Goal: Task Accomplishment & Management: Use online tool/utility

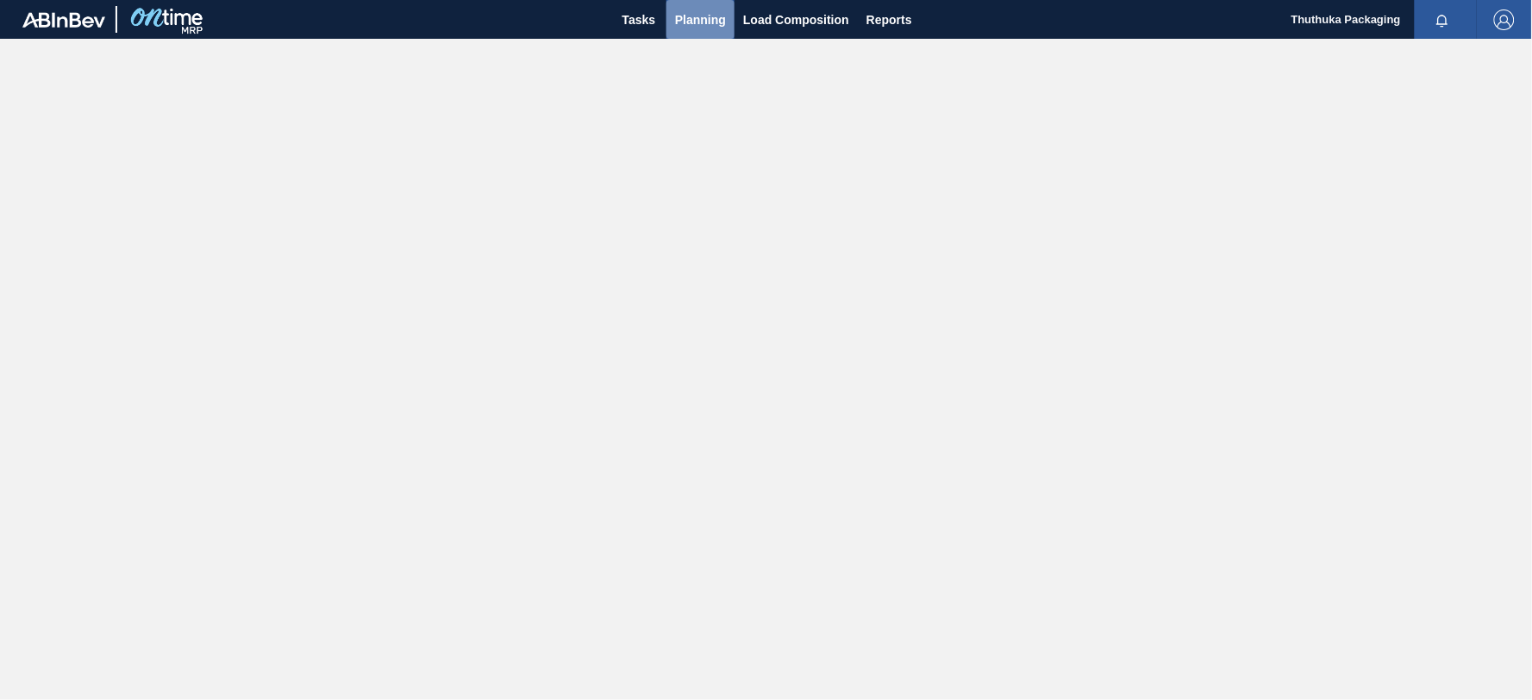
click at [702, 27] on span "Planning" at bounding box center [700, 19] width 51 height 21
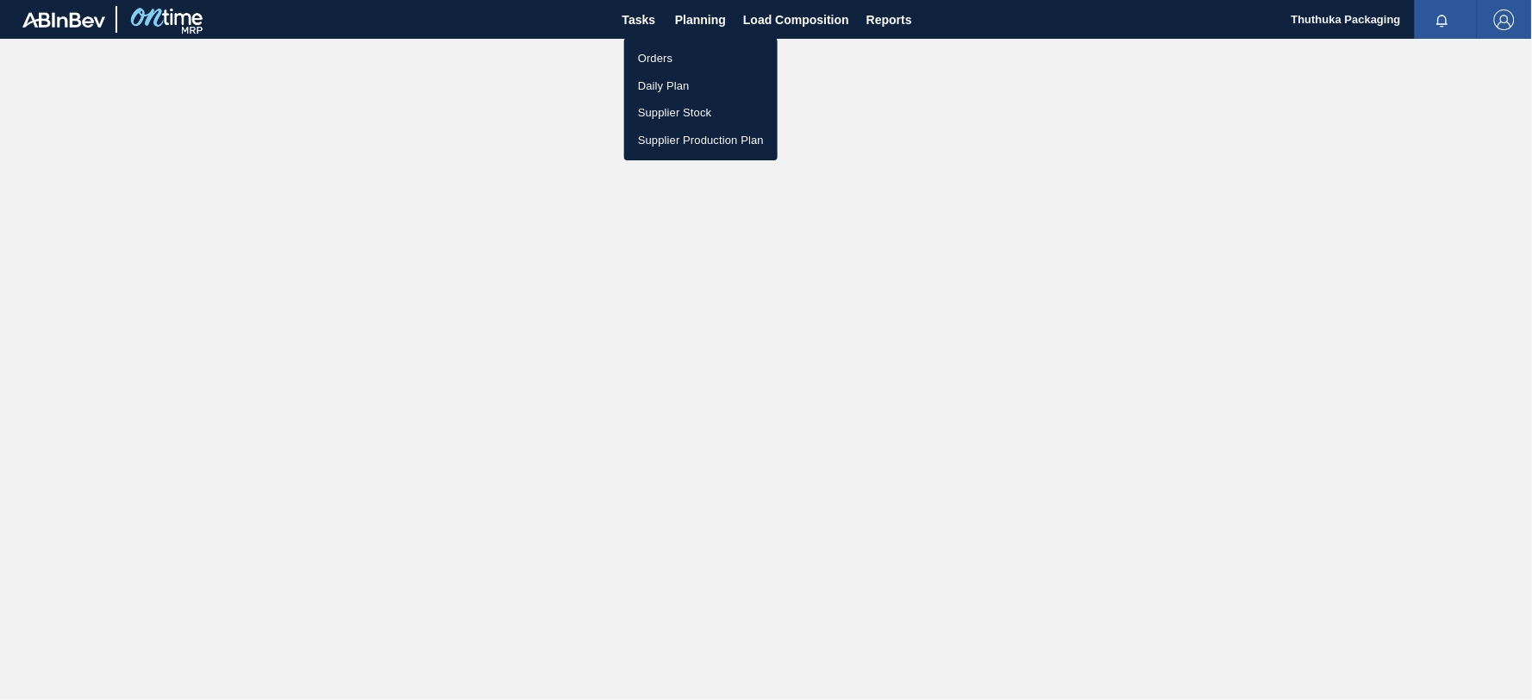
click at [658, 58] on li "Orders" at bounding box center [700, 59] width 153 height 28
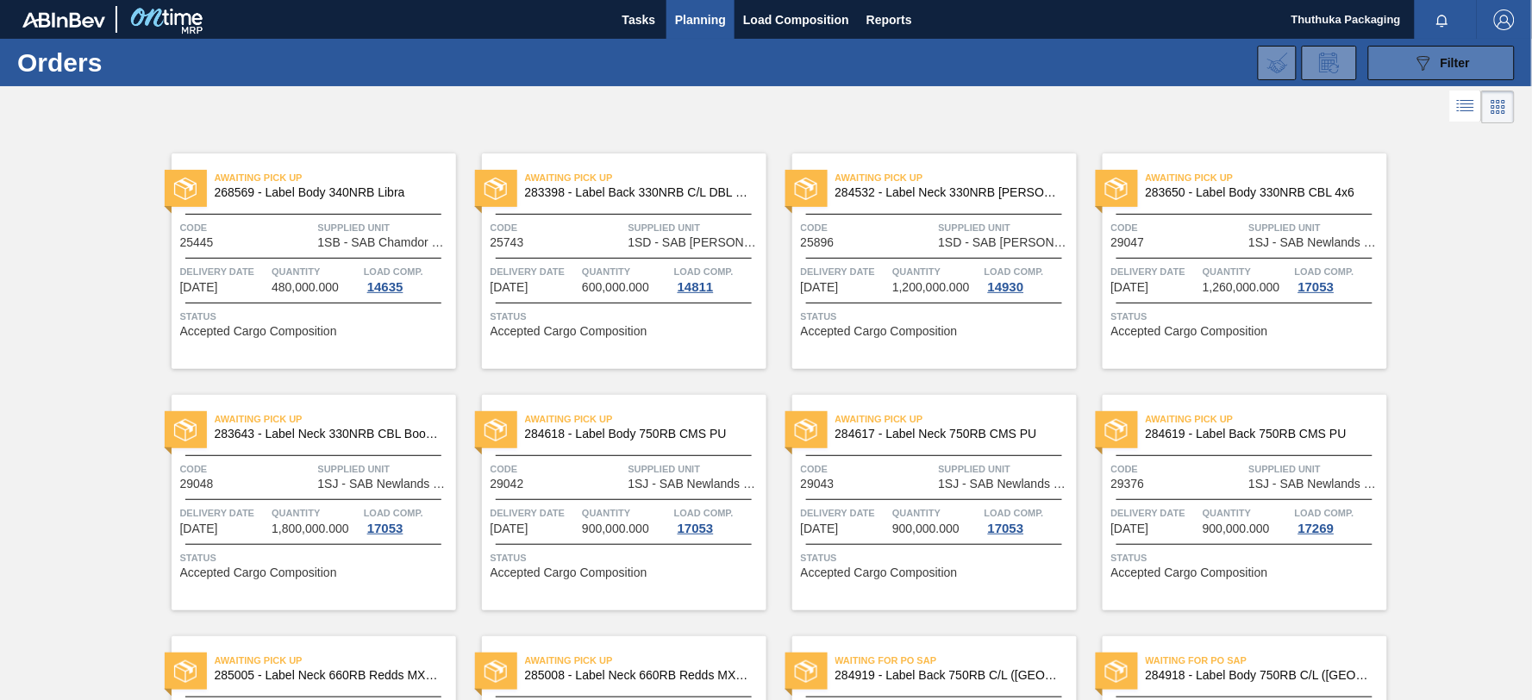
click at [1395, 62] on button "089F7B8B-B2A5-4AFE-B5C0-19BA573D28AC Filter" at bounding box center [1441, 63] width 147 height 34
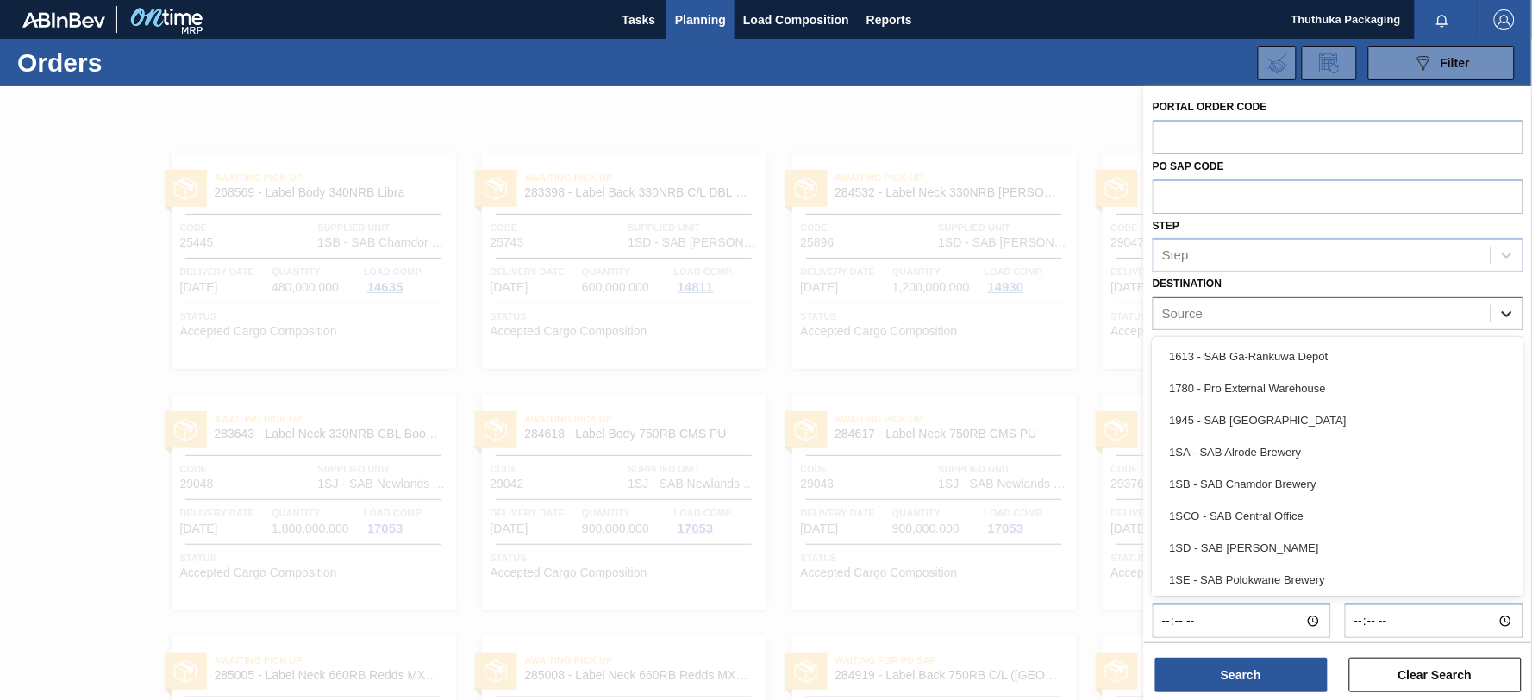
click at [1508, 310] on icon at bounding box center [1506, 313] width 17 height 17
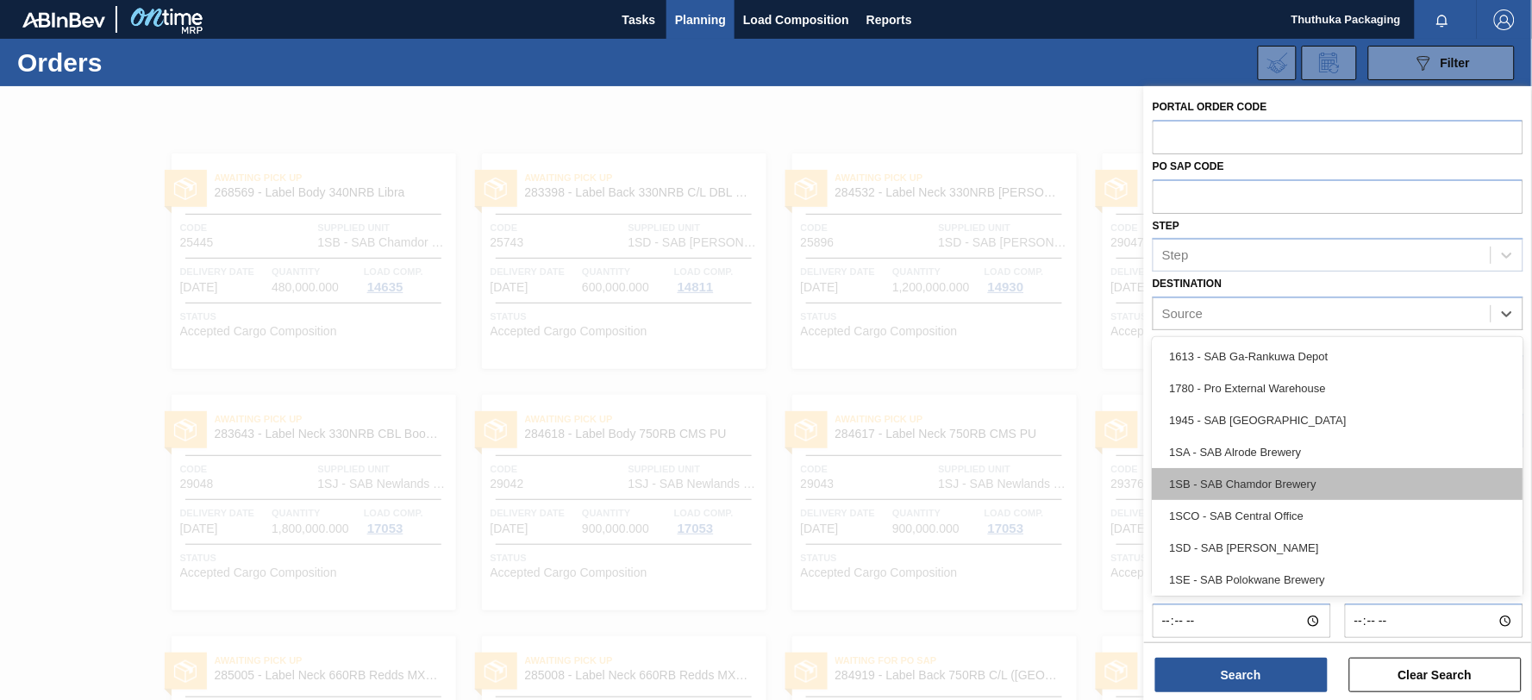
click at [1325, 487] on div "1SB - SAB Chamdor Brewery" at bounding box center [1337, 484] width 371 height 32
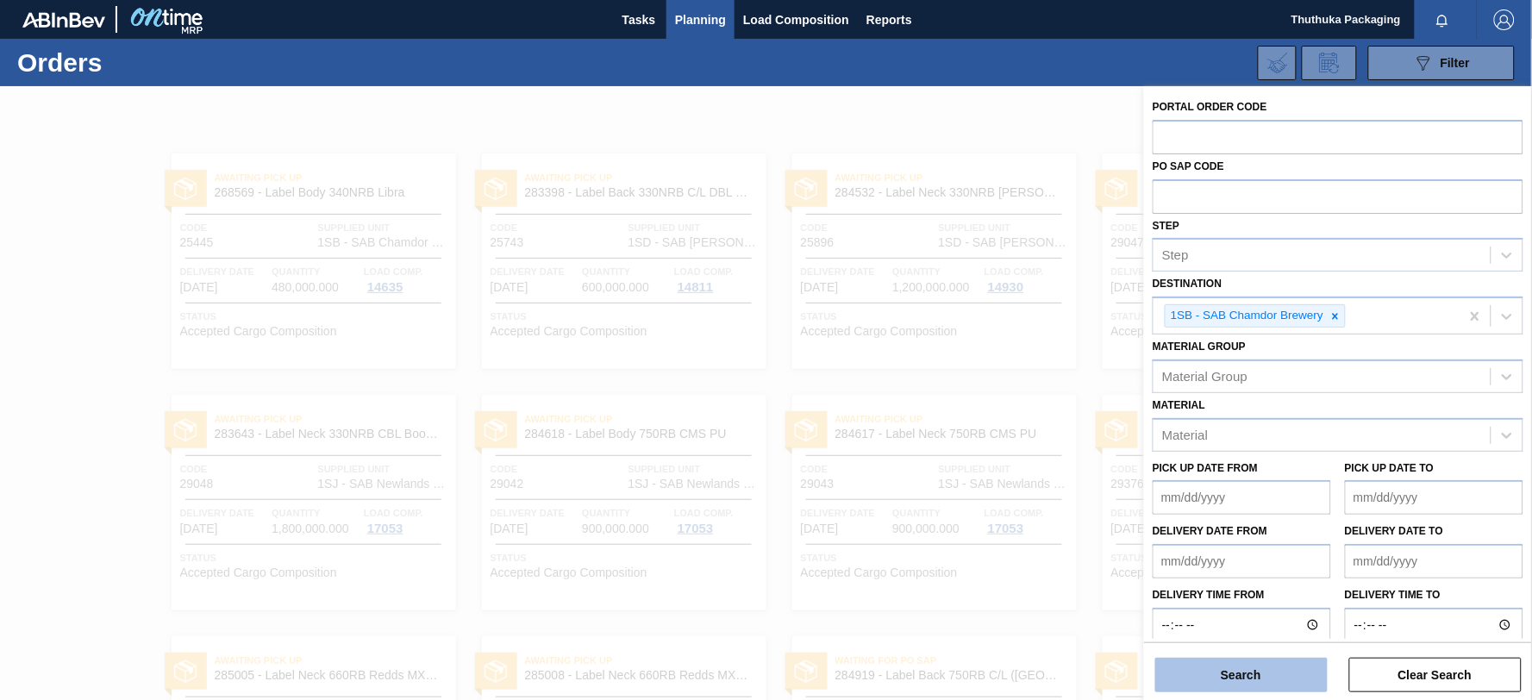
click at [1268, 678] on button "Search" at bounding box center [1241, 675] width 172 height 34
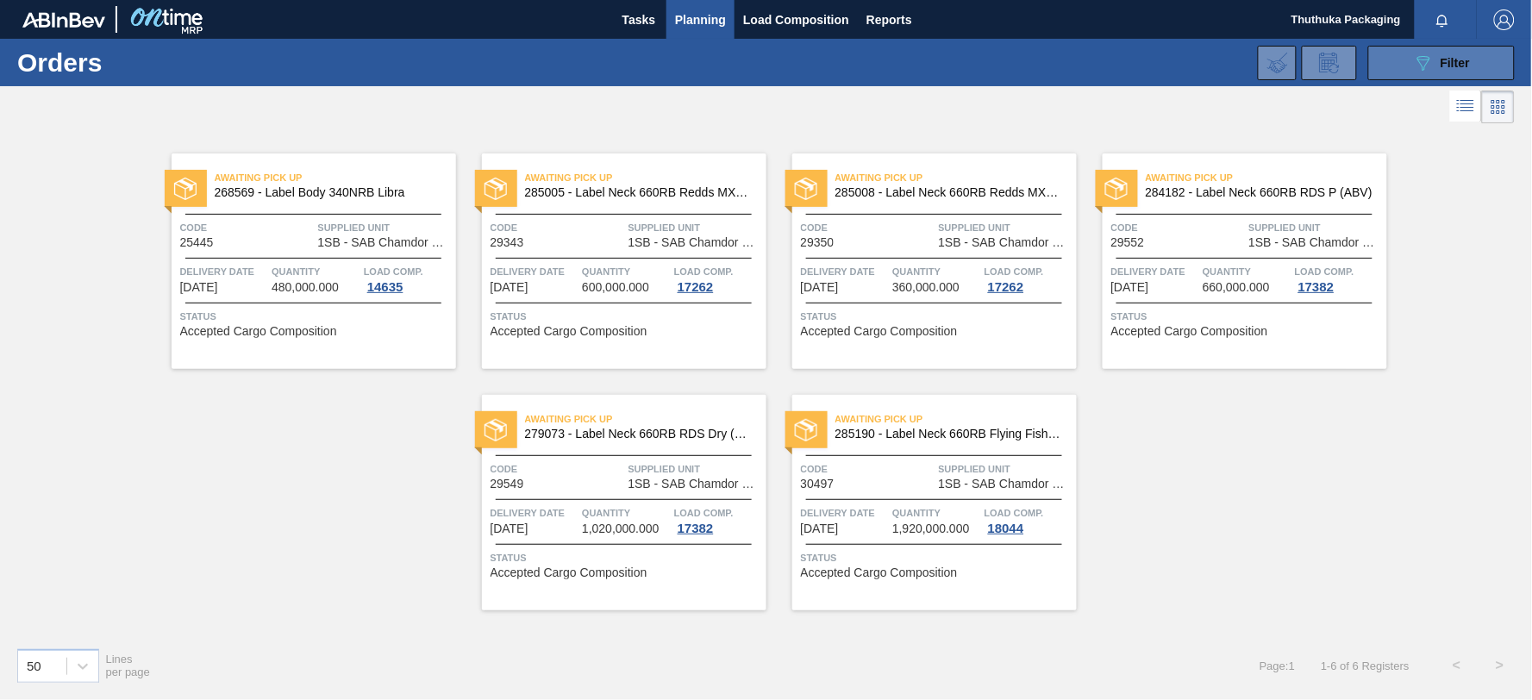
click at [1420, 60] on icon "089F7B8B-B2A5-4AFE-B5C0-19BA573D28AC" at bounding box center [1423, 63] width 21 height 21
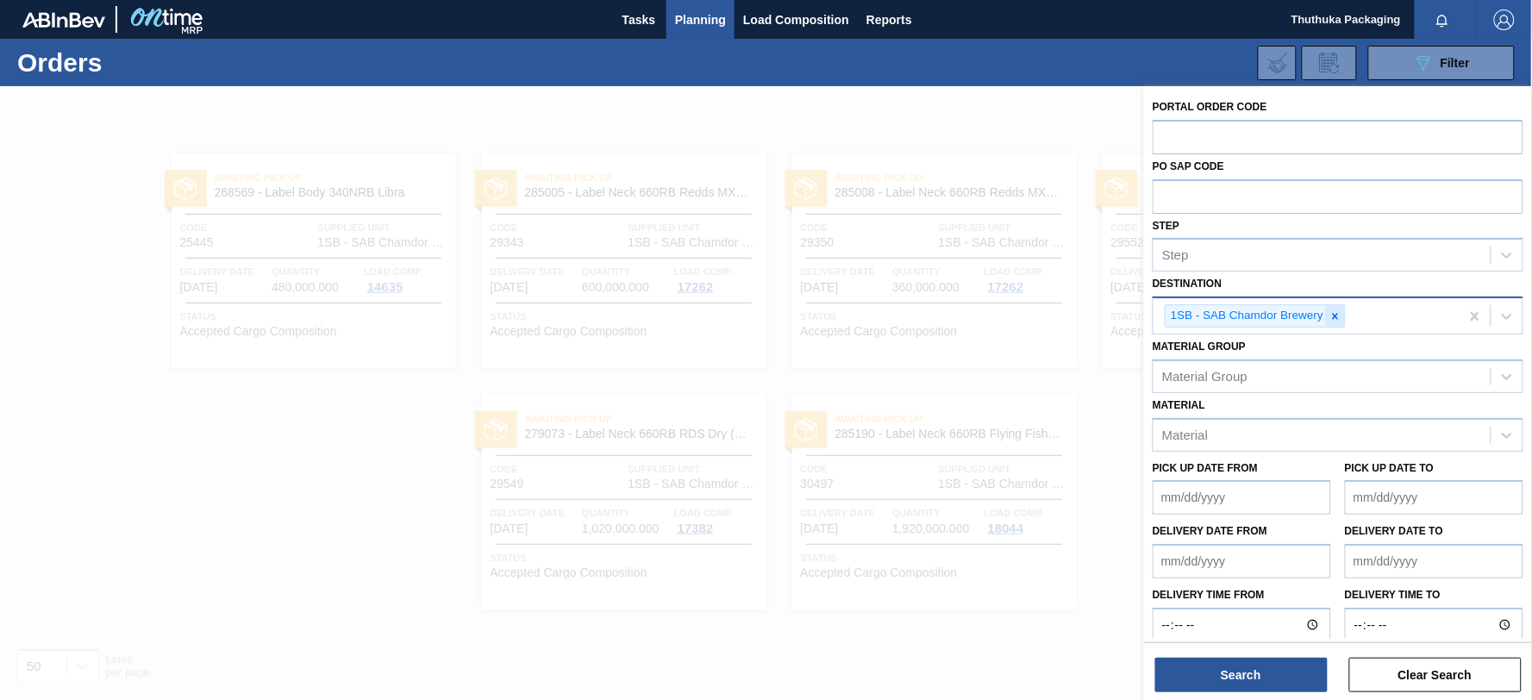
click at [1337, 315] on icon at bounding box center [1336, 316] width 6 height 6
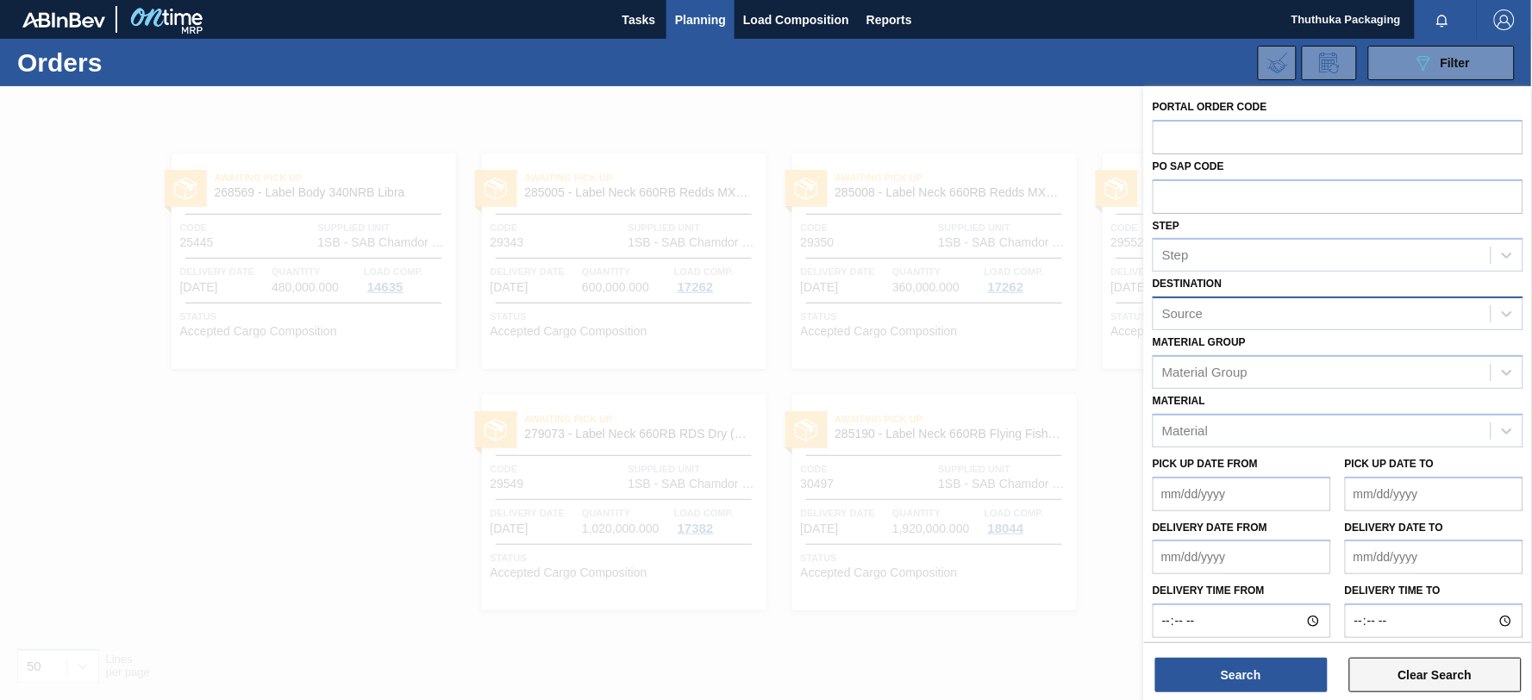
click at [1414, 677] on button "Clear Search" at bounding box center [1435, 675] width 172 height 34
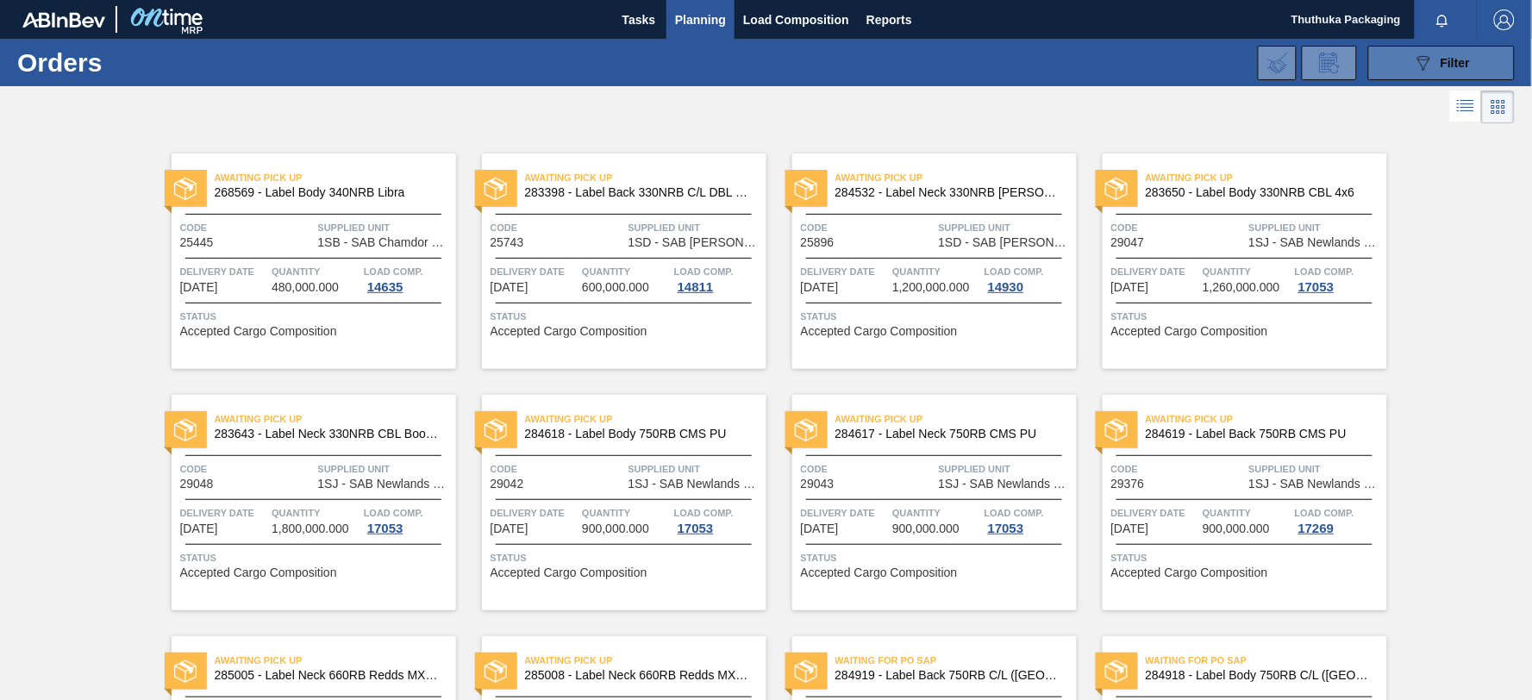
click at [1450, 58] on span "Filter" at bounding box center [1454, 63] width 29 height 14
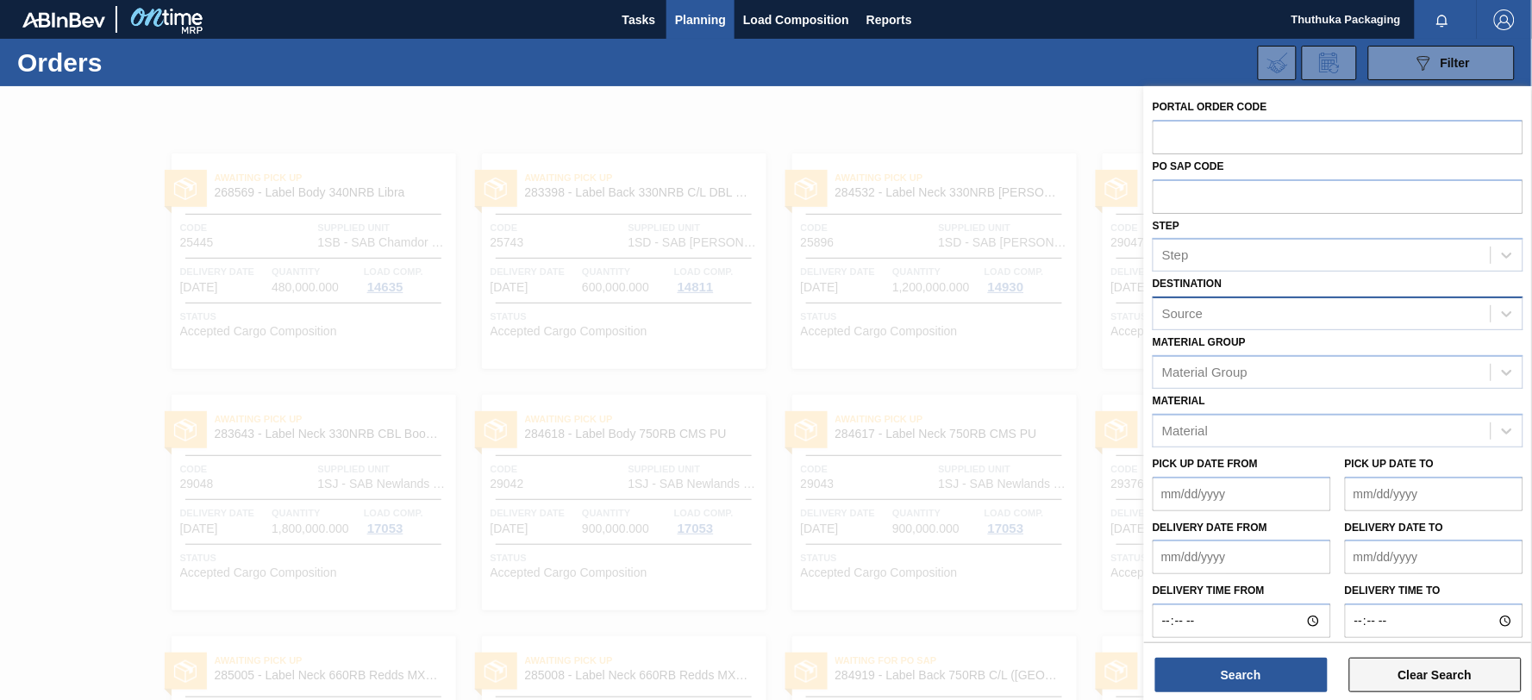
click at [1433, 675] on button "Clear Search" at bounding box center [1435, 675] width 172 height 34
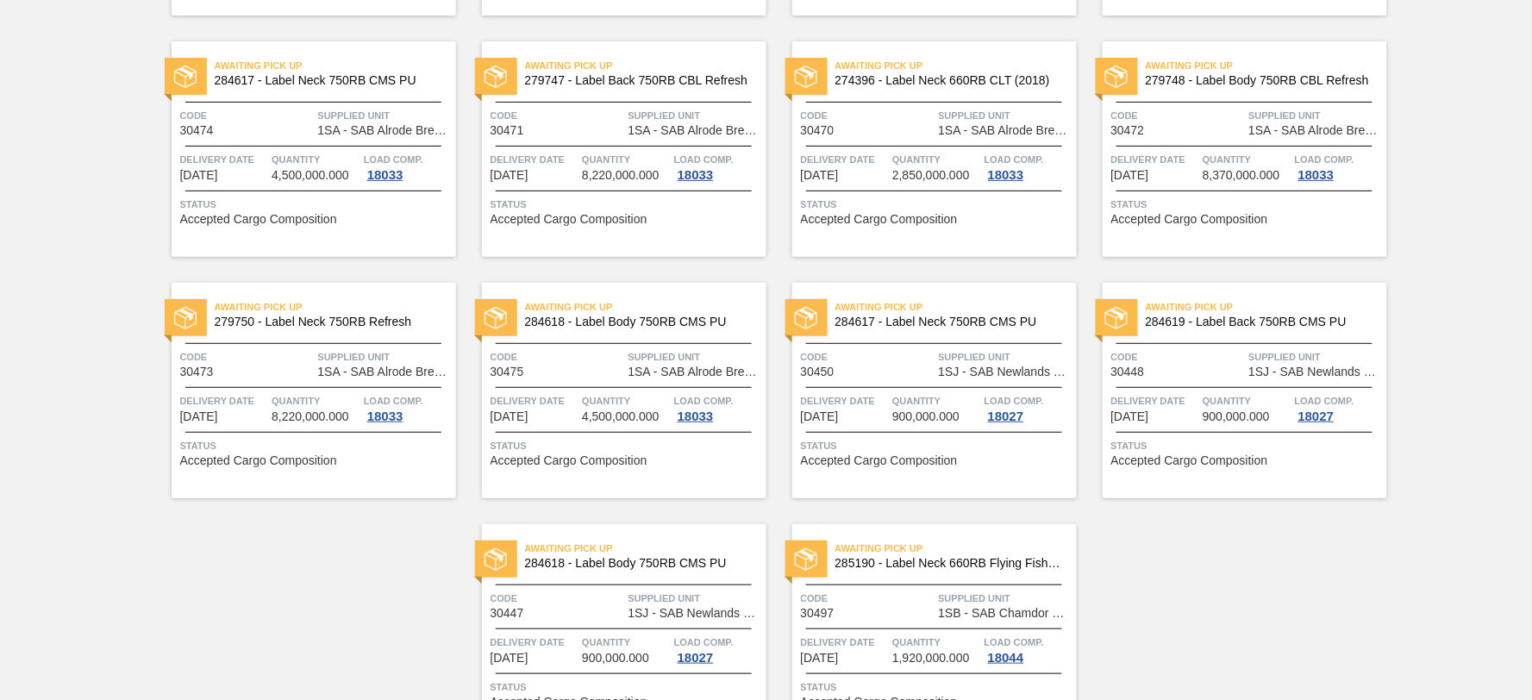
scroll to position [2146, 0]
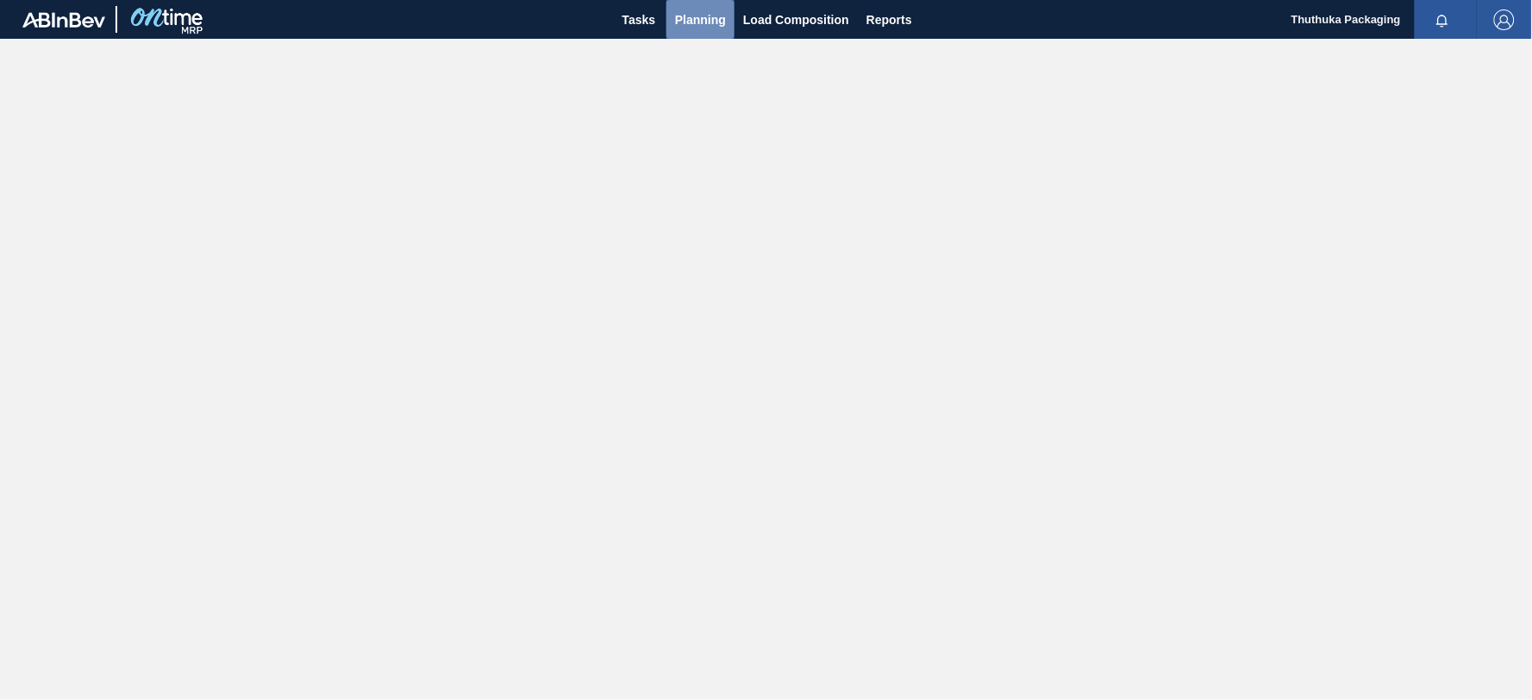
click at [695, 21] on span "Planning" at bounding box center [700, 19] width 51 height 21
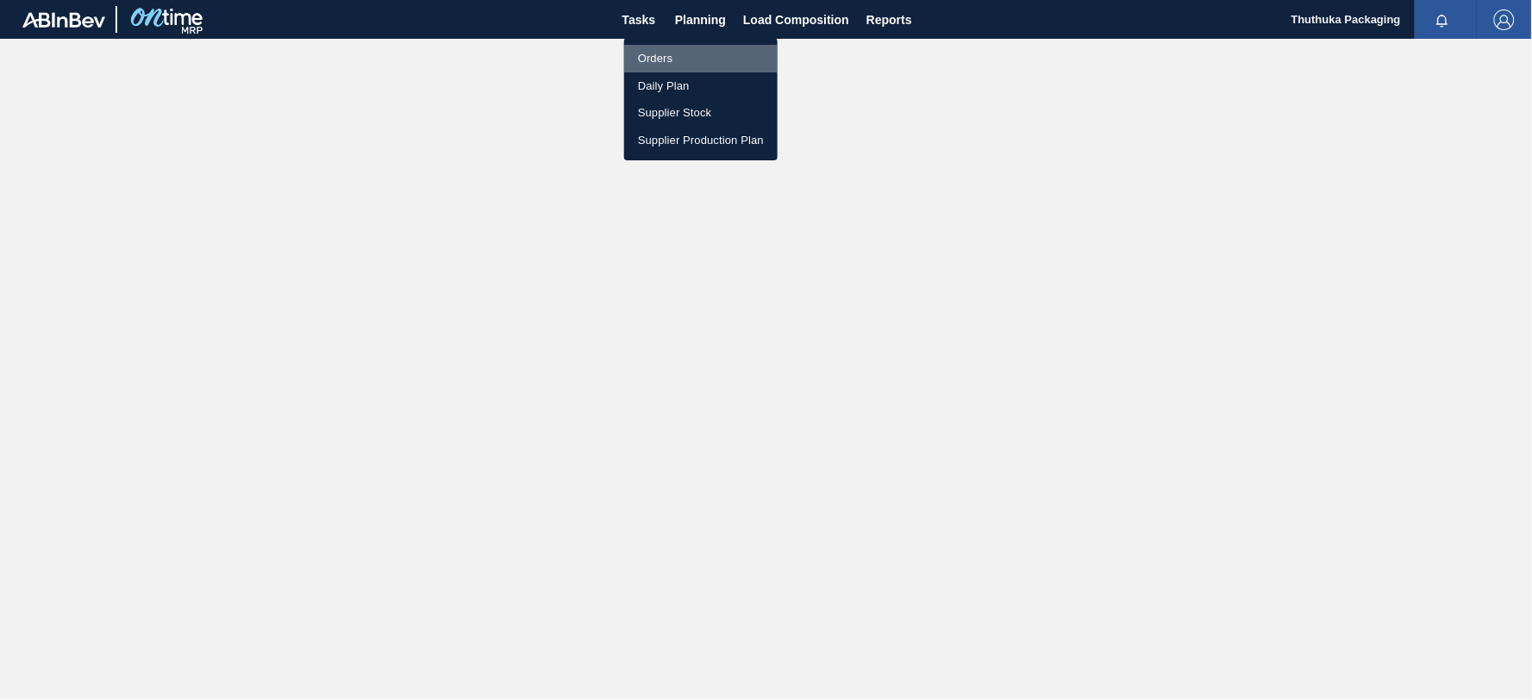
click at [676, 54] on li "Orders" at bounding box center [700, 59] width 153 height 28
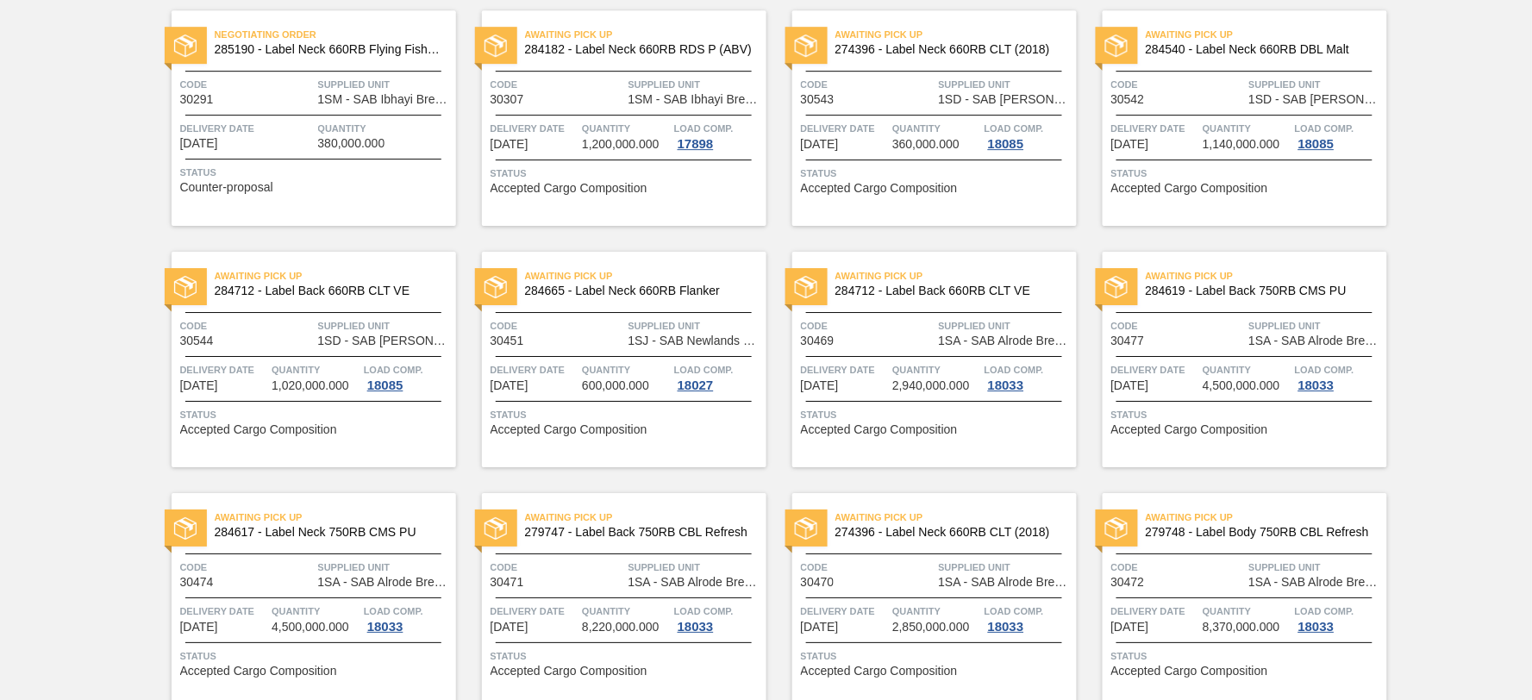
scroll to position [1476, 0]
